Goal: Task Accomplishment & Management: Use online tool/utility

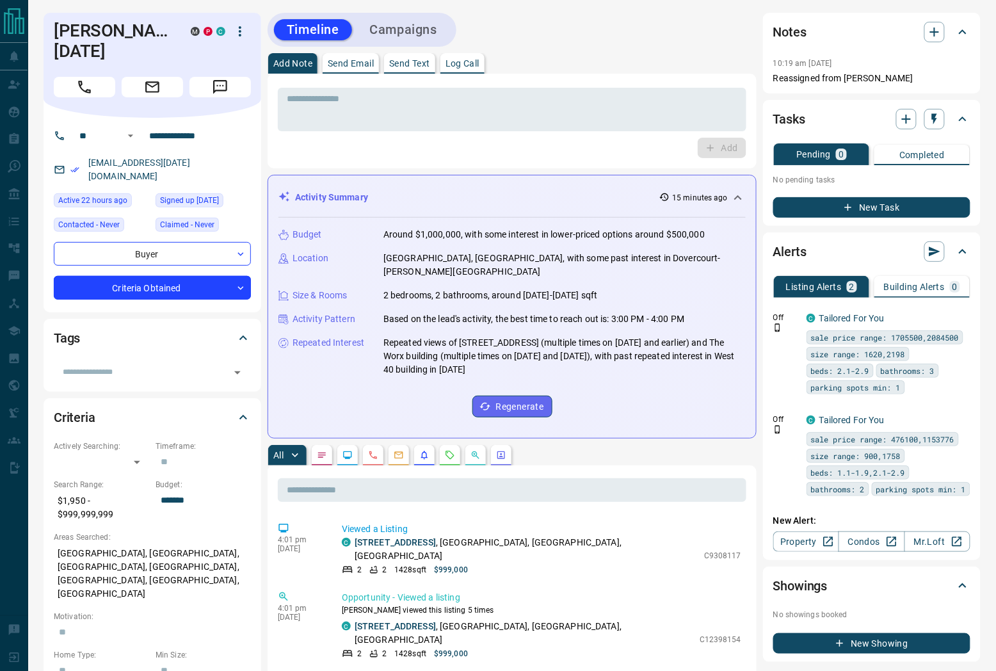
click at [239, 26] on icon "button" at bounding box center [239, 31] width 15 height 15
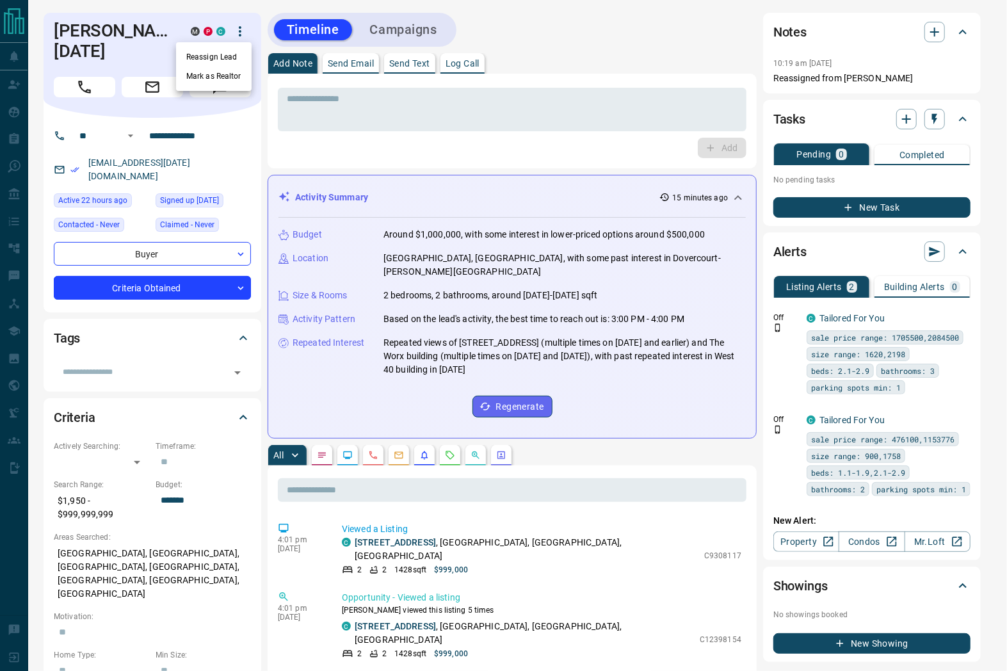
click at [859, 207] on div at bounding box center [503, 335] width 1007 height 671
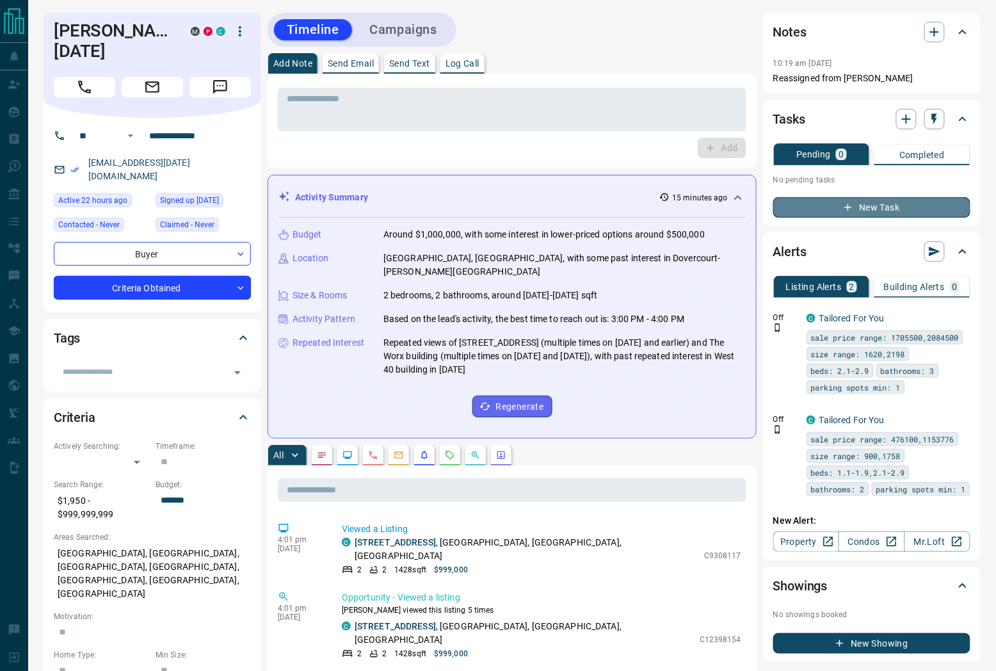
click at [845, 214] on button "New Task" at bounding box center [871, 207] width 197 height 20
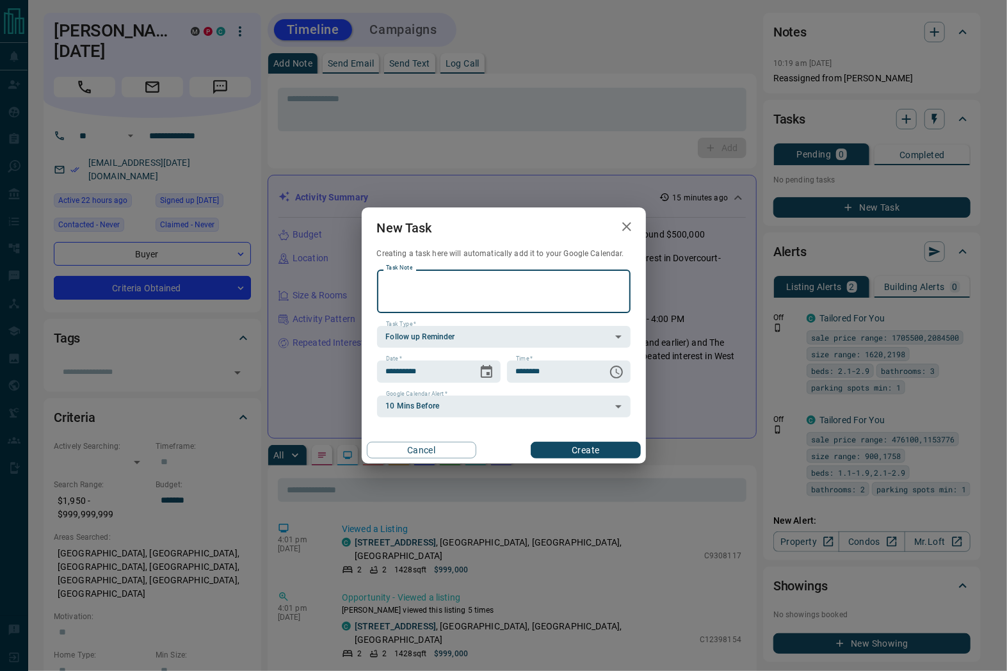
click at [472, 279] on textarea "Task Note" at bounding box center [503, 291] width 235 height 33
type textarea "*"
type textarea "**********"
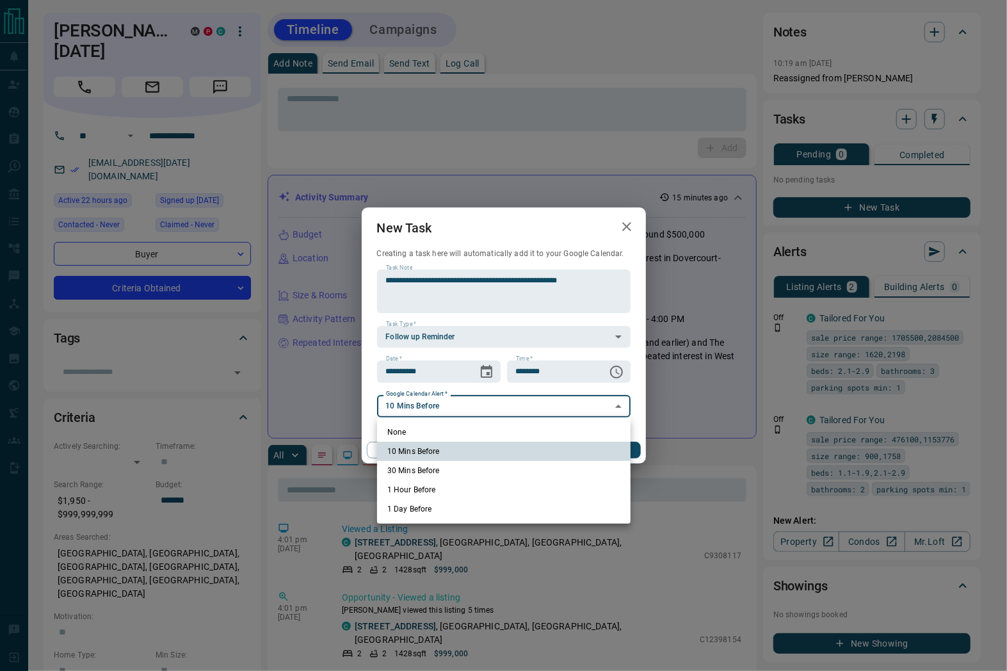
click at [416, 430] on li "None" at bounding box center [503, 431] width 253 height 19
type input "*"
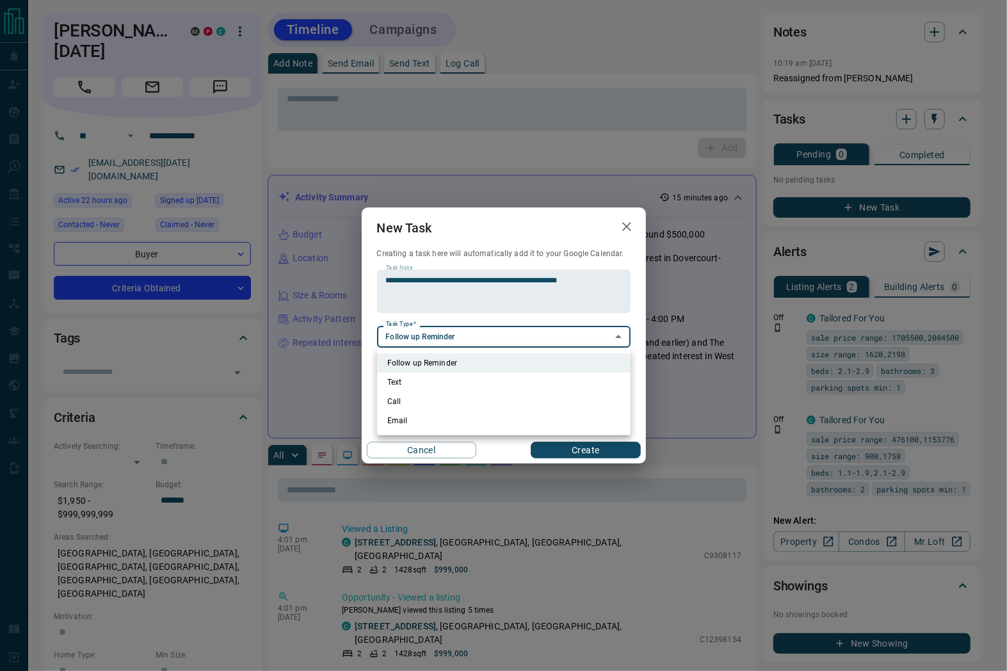
click at [523, 335] on div at bounding box center [503, 335] width 1007 height 671
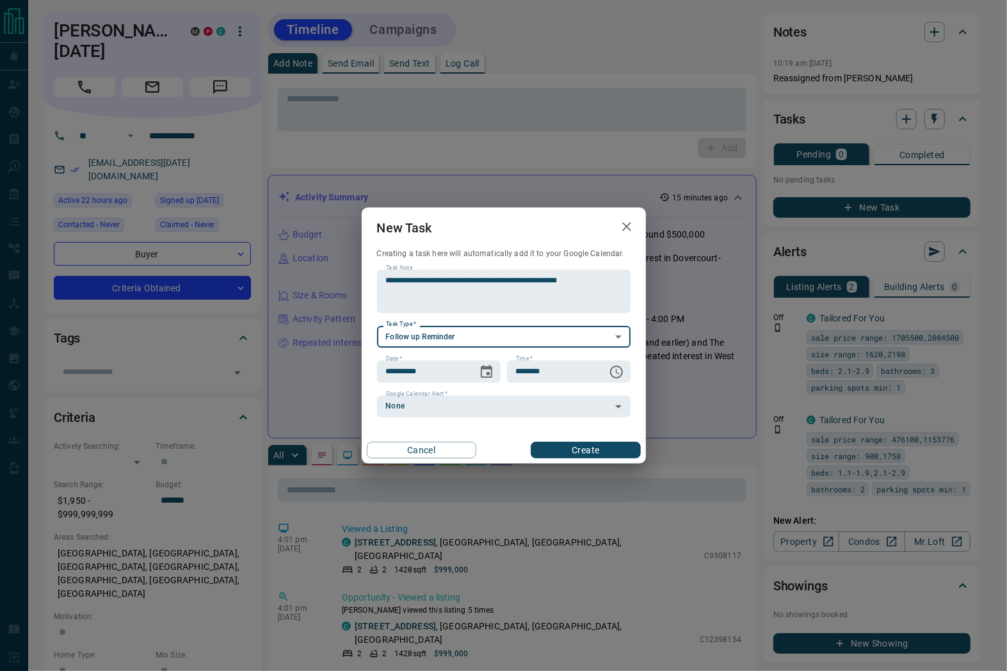
click at [567, 452] on button "Create" at bounding box center [585, 450] width 109 height 17
